Goal: Task Accomplishment & Management: Manage account settings

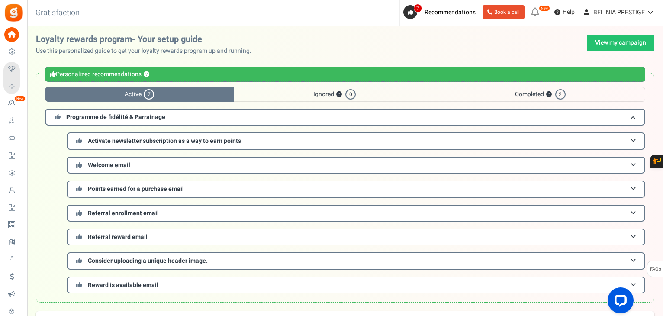
click at [335, 92] on span "Ignored ? 0" at bounding box center [334, 94] width 201 height 15
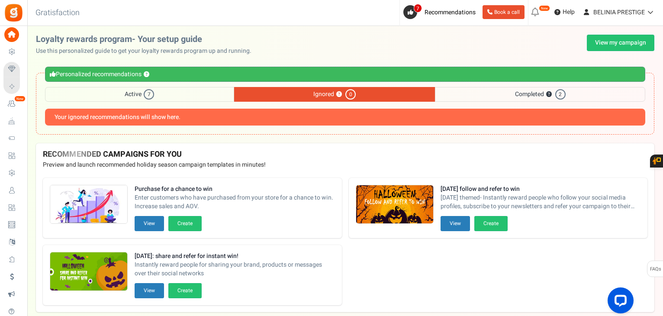
click at [469, 97] on span "Completed ? 2" at bounding box center [540, 94] width 210 height 15
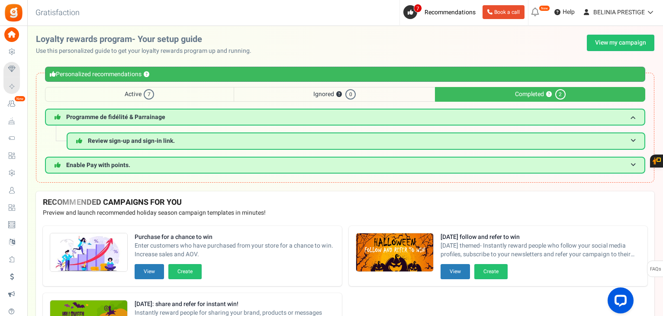
click at [193, 90] on span "Active 7" at bounding box center [139, 94] width 189 height 15
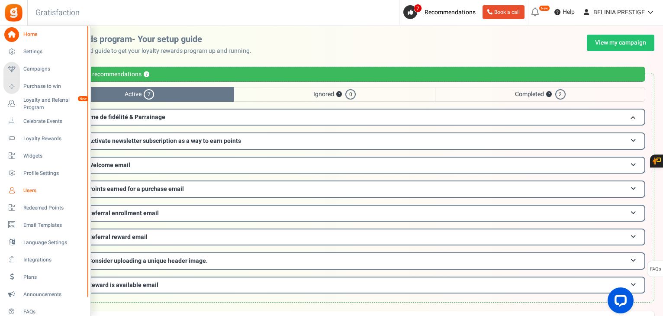
click at [36, 187] on span "Users" at bounding box center [53, 190] width 61 height 7
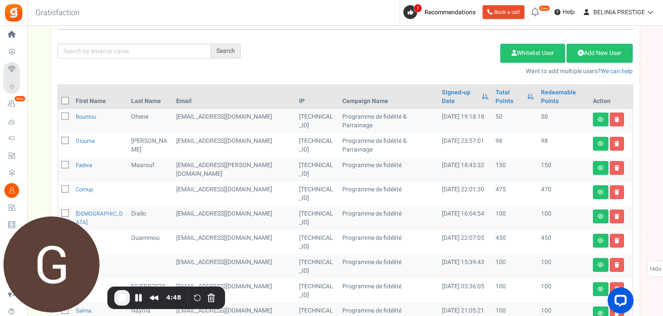
scroll to position [99, 0]
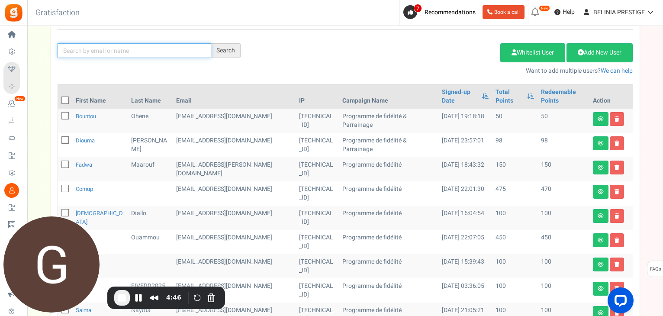
click at [130, 53] on input "text" at bounding box center [135, 50] width 154 height 15
type input "comup"
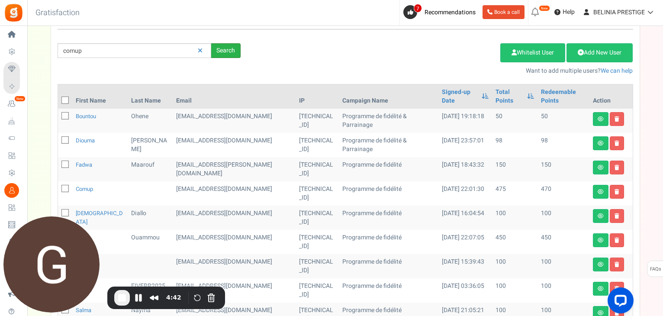
click at [222, 49] on div "Search" at bounding box center [225, 50] width 29 height 15
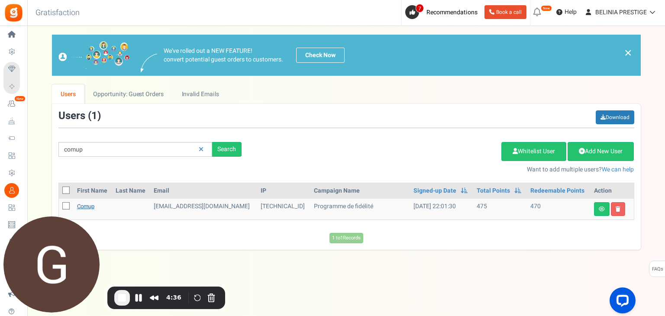
click at [91, 204] on link "comup" at bounding box center [85, 206] width 17 height 8
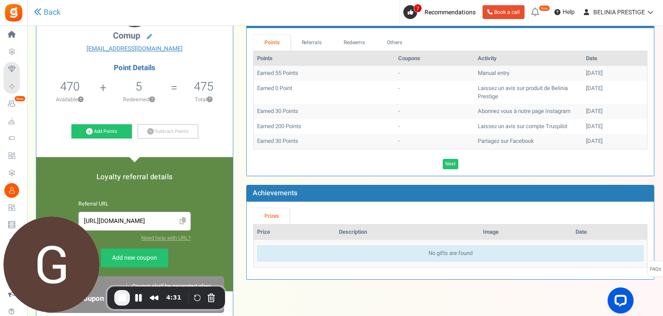
scroll to position [71, 0]
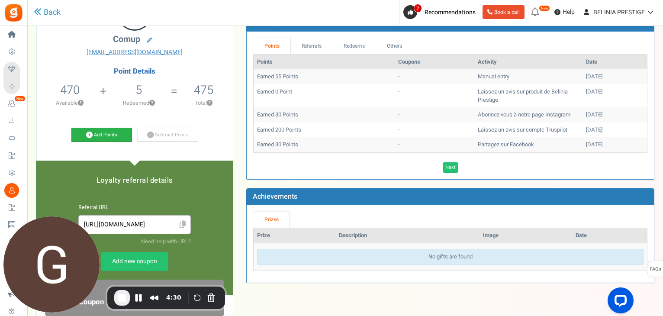
click at [99, 137] on link "Add Points" at bounding box center [101, 135] width 61 height 15
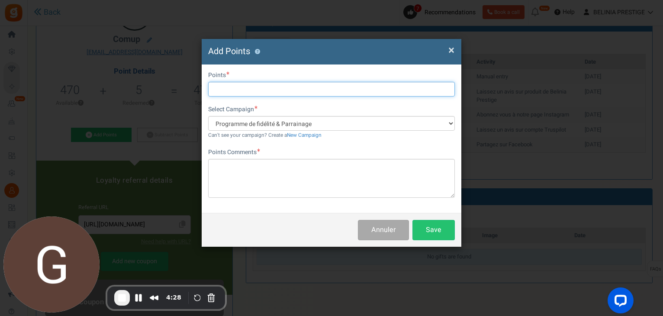
click at [267, 87] on input "text" at bounding box center [331, 89] width 247 height 15
type input "500"
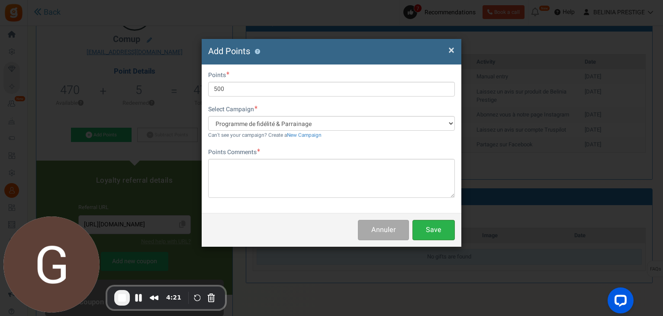
click at [436, 230] on button "Save" at bounding box center [433, 230] width 42 height 20
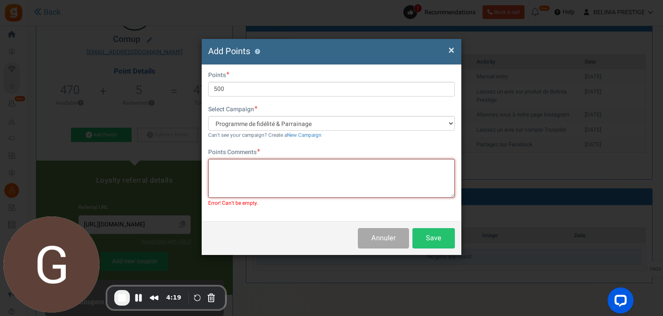
click at [302, 182] on textarea at bounding box center [331, 178] width 247 height 39
type textarea "Add 500points"
click at [431, 233] on button "Save" at bounding box center [433, 238] width 42 height 20
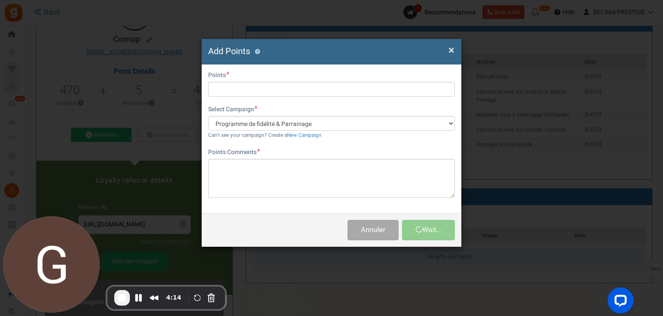
scroll to position [0, 0]
